Goal: Task Accomplishment & Management: Use online tool/utility

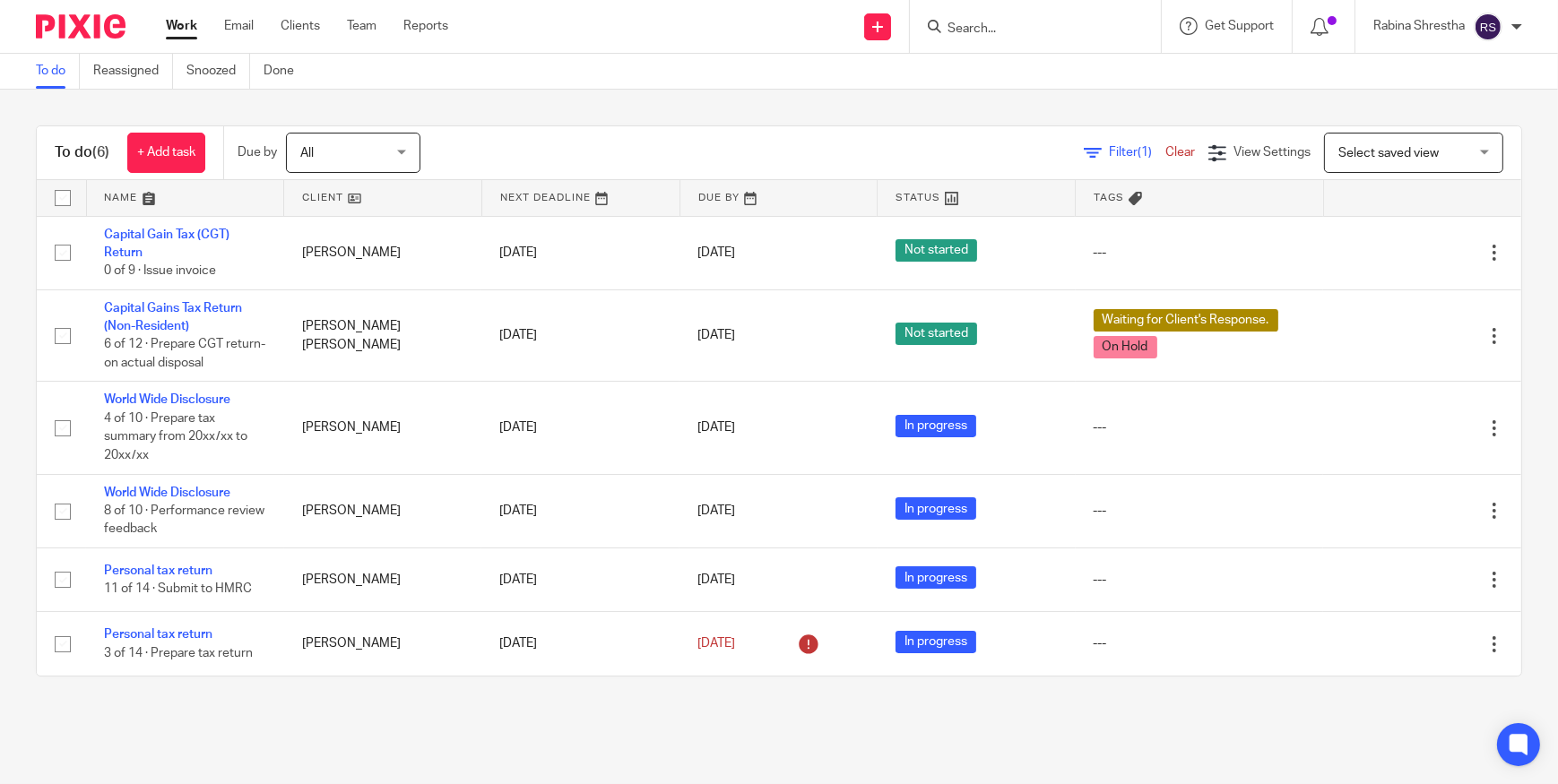
drag, startPoint x: 149, startPoint y: 560, endPoint x: 62, endPoint y: 718, distance: 180.4
click at [62, 718] on main "To do Reassigned Snoozed Done To do (6) + Add task Due by All All Today Tomorro…" at bounding box center [779, 392] width 1558 height 784
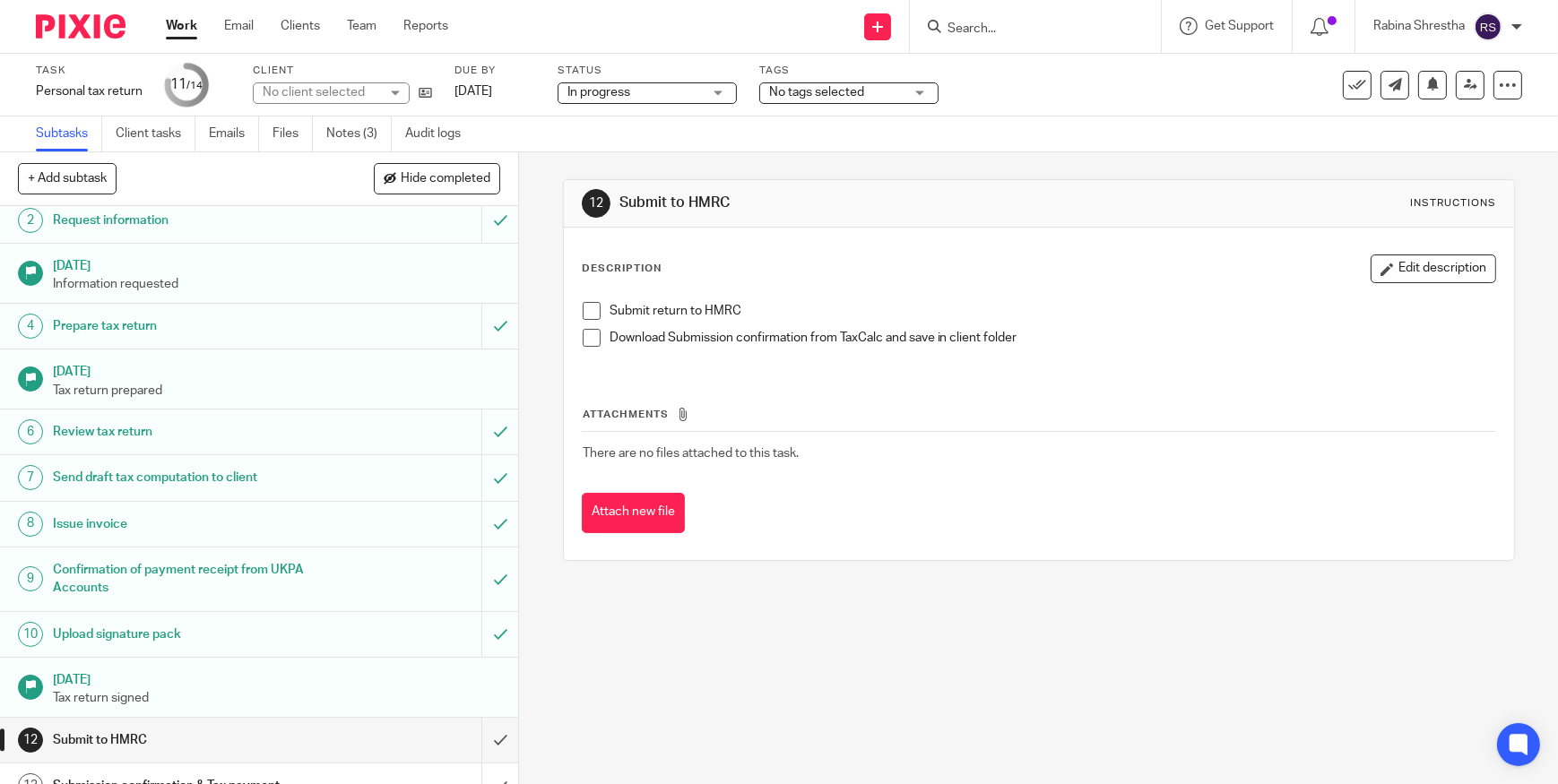
scroll to position [144, 0]
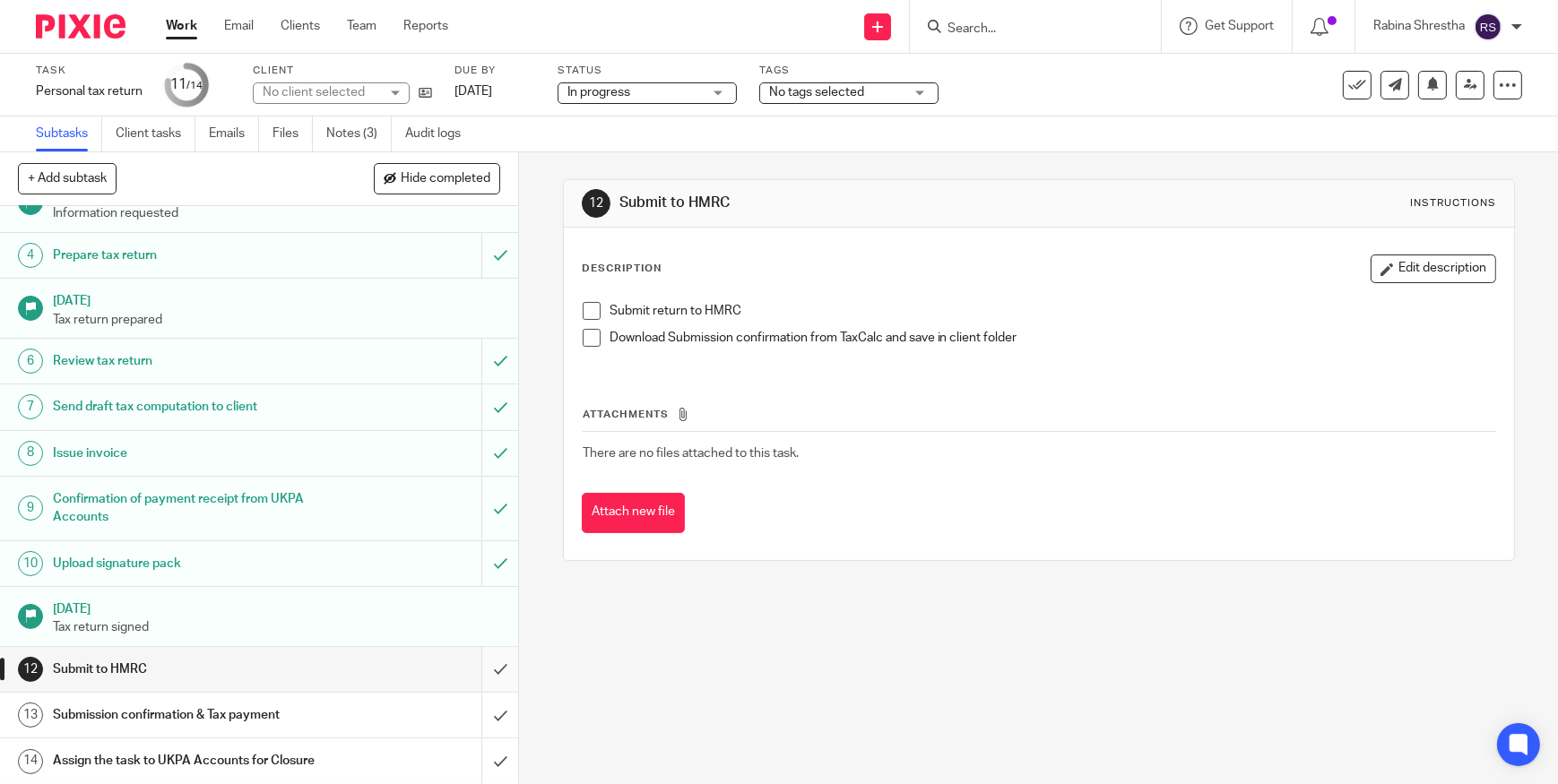
drag, startPoint x: 173, startPoint y: 694, endPoint x: 481, endPoint y: 654, distance: 310.6
click at [173, 694] on link "13 Submission confirmation & Tax payment" at bounding box center [241, 714] width 482 height 45
click at [481, 654] on input "submit" at bounding box center [259, 669] width 518 height 45
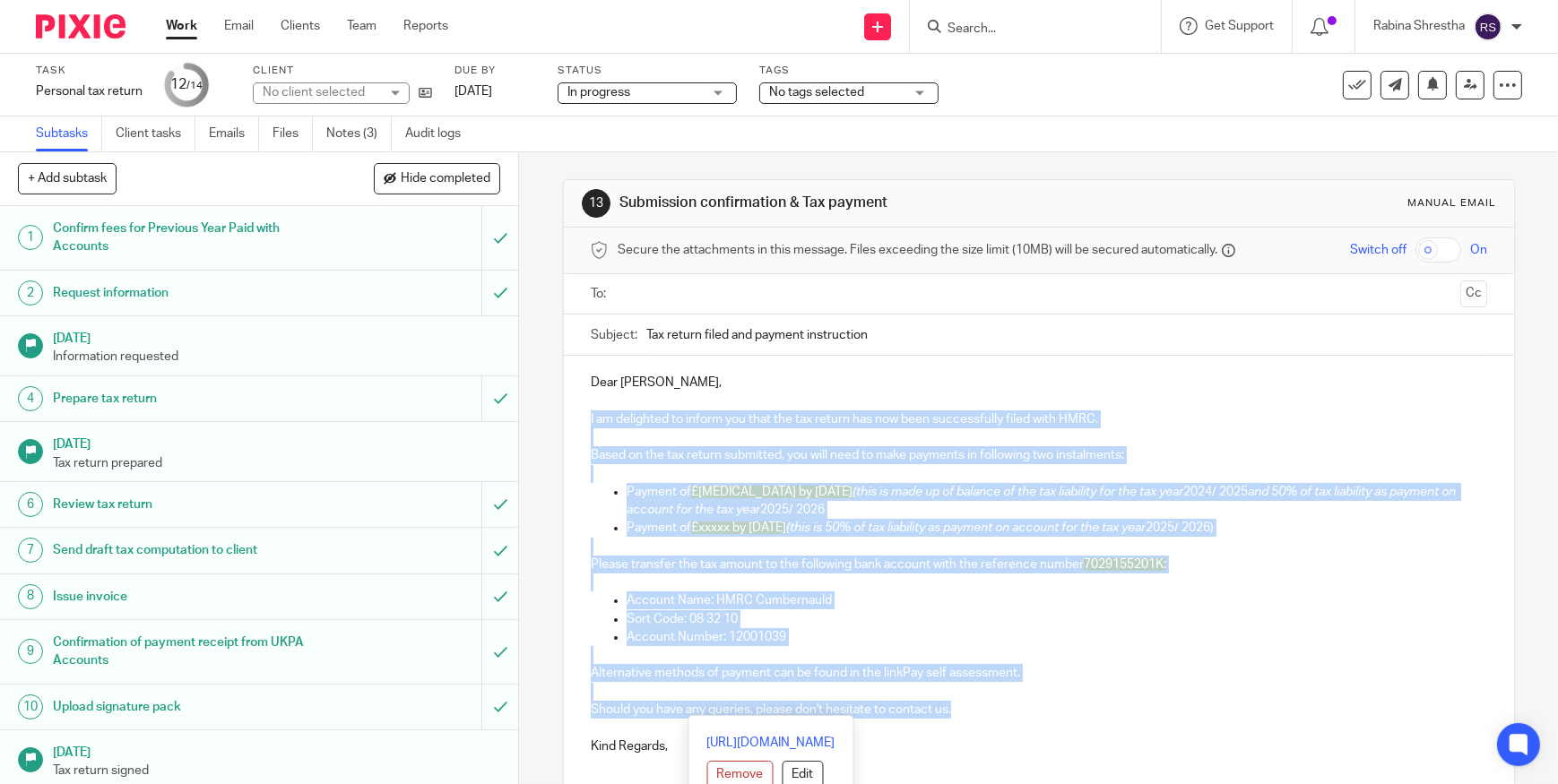
drag, startPoint x: 583, startPoint y: 412, endPoint x: 956, endPoint y: 707, distance: 475.6
click at [965, 710] on div "Dear [PERSON_NAME], I am delighted to inform you that the tax return has now be…" at bounding box center [1038, 561] width 950 height 412
copy div "I am delighted to inform you that the tax return has now been successfully file…"
click at [961, 528] on em "(this is 50% of tax liability as payment on account for the tax year" at bounding box center [966, 527] width 360 height 13
click at [865, 518] on p "Payment of £[MEDICAL_DATA] by [DATE] (this is 50% of tax liability as payment o…" at bounding box center [1056, 527] width 860 height 18
